Goal: Find specific page/section: Find specific page/section

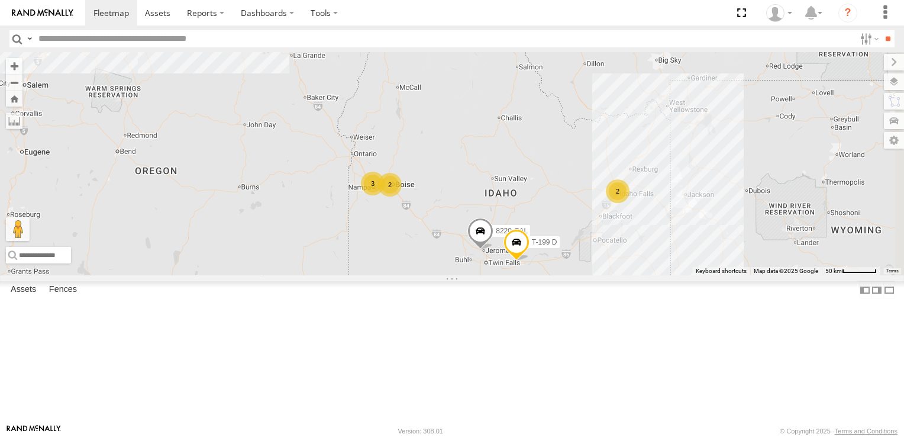
drag, startPoint x: 677, startPoint y: 278, endPoint x: 588, endPoint y: 223, distance: 105.3
click at [588, 223] on div "208 178 1496 307W 209-CAL 2 8220-CAL 5 3 2 2 T-199 D" at bounding box center [452, 163] width 904 height 223
click at [402, 196] on div "2" at bounding box center [391, 185] width 24 height 24
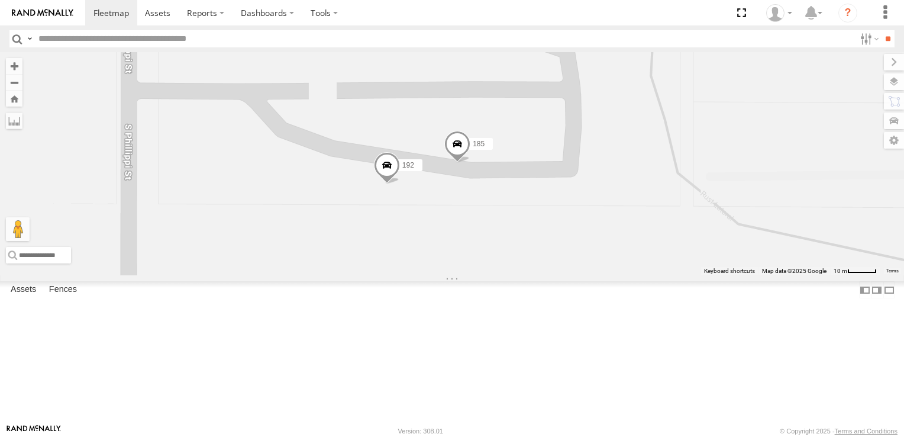
click at [54, 40] on input "text" at bounding box center [444, 38] width 821 height 17
type input "***"
click at [881, 30] on input "**" at bounding box center [888, 38] width 14 height 17
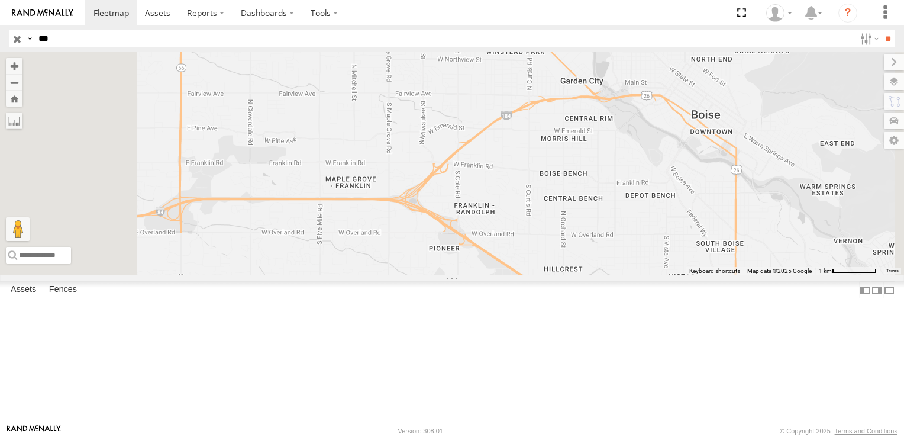
click at [0, 0] on div at bounding box center [0, 0] width 0 height 0
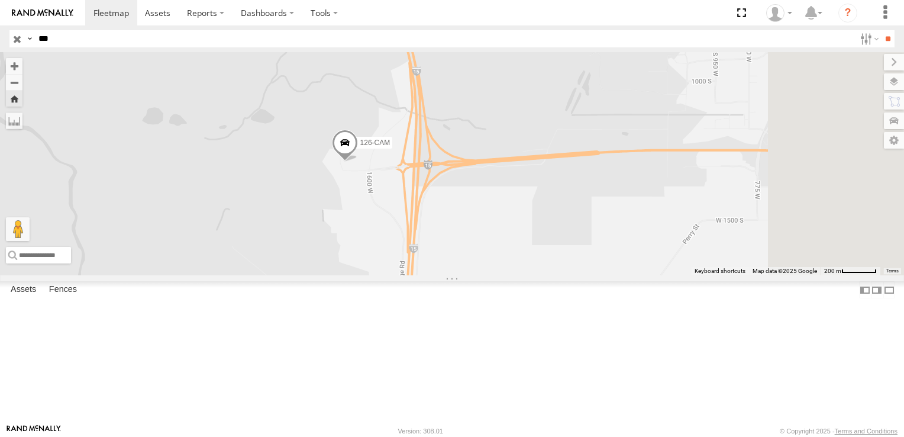
drag, startPoint x: 831, startPoint y: 365, endPoint x: 614, endPoint y: 351, distance: 217.6
click at [614, 275] on div "126-CAM" at bounding box center [452, 163] width 904 height 223
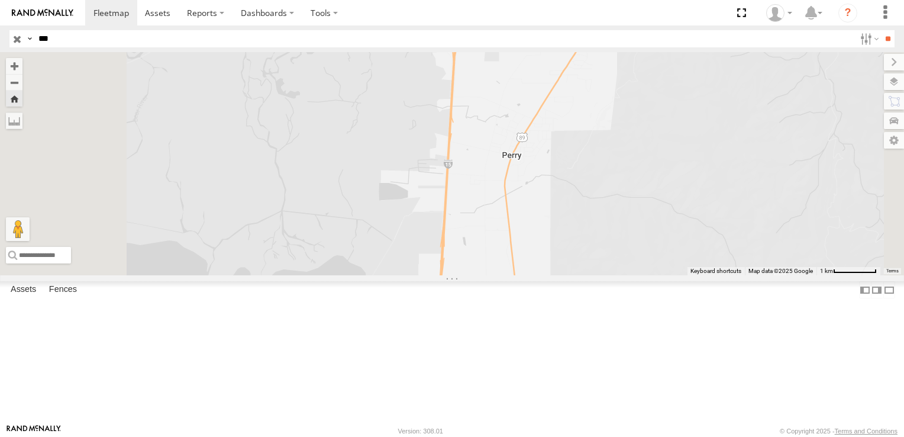
drag, startPoint x: 610, startPoint y: 331, endPoint x: 623, endPoint y: 143, distance: 188.1
click at [623, 143] on div "126-CAM" at bounding box center [452, 163] width 904 height 223
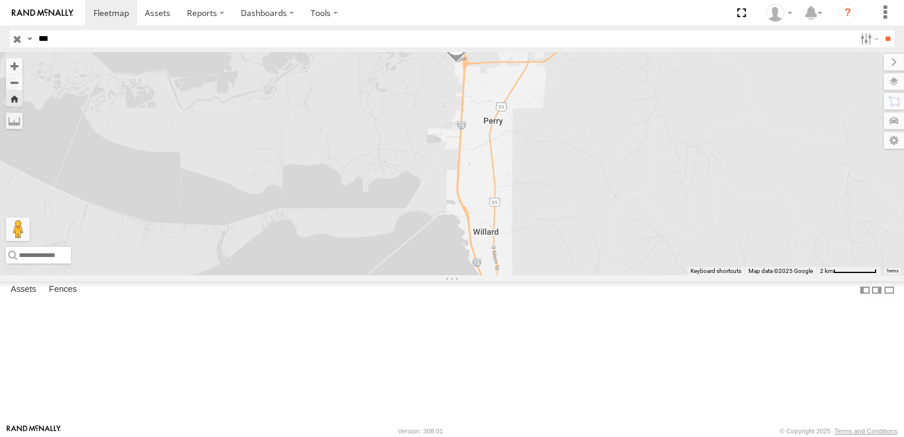
click at [17, 39] on input "button" at bounding box center [16, 38] width 15 height 17
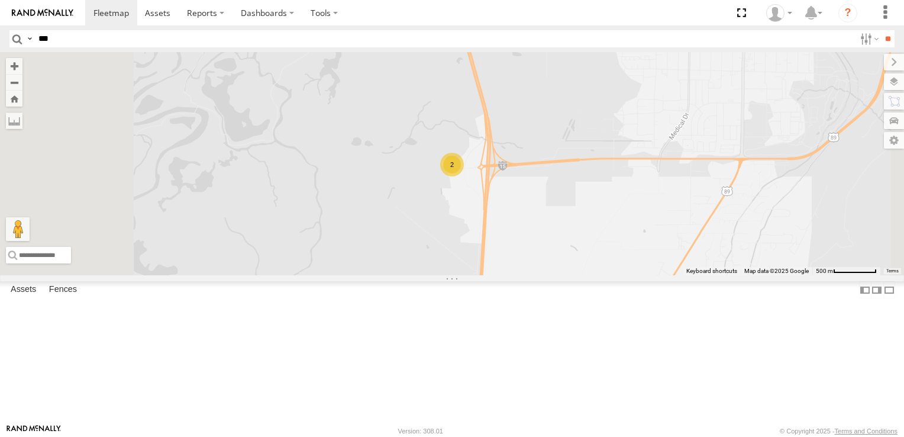
click at [464, 176] on div "2" at bounding box center [452, 165] width 24 height 24
